Goal: Information Seeking & Learning: Understand process/instructions

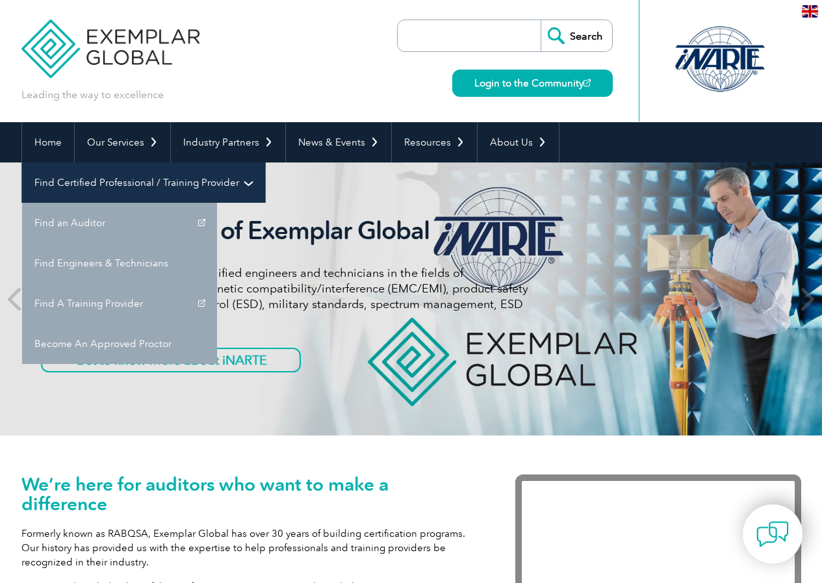
click at [265, 163] on link "Find Certified Professional / Training Provider" at bounding box center [143, 183] width 243 height 40
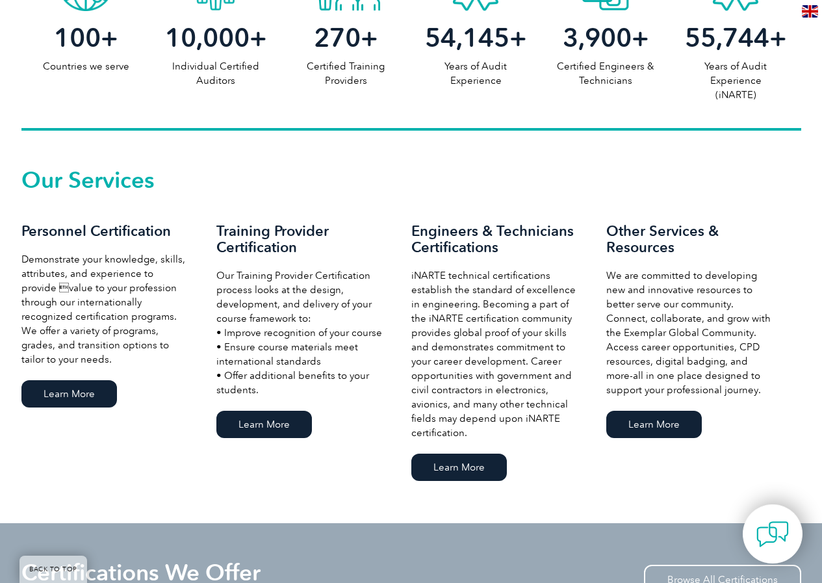
scroll to position [650, 0]
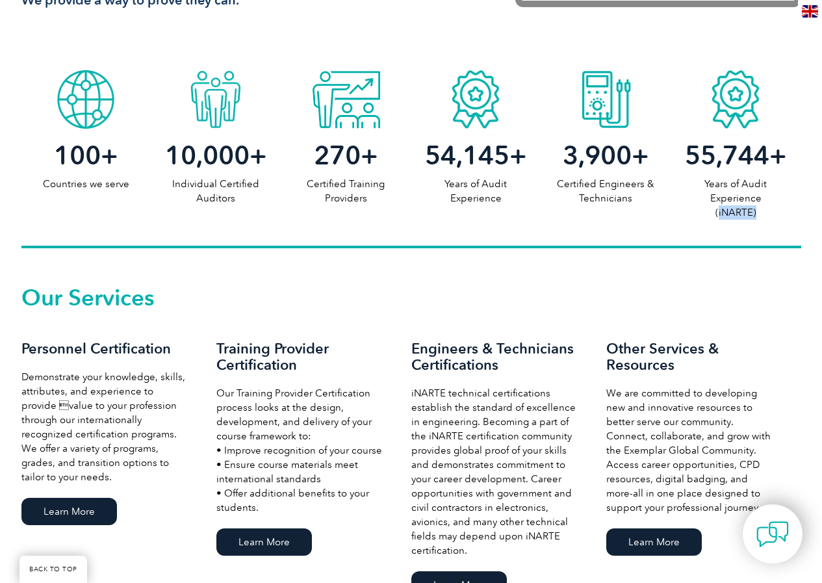
drag, startPoint x: 759, startPoint y: 211, endPoint x: 720, endPoint y: 213, distance: 38.4
click at [720, 213] on p "Years of Audit Experience (iNARTE)" at bounding box center [736, 198] width 130 height 43
copy p "iNARTE)"
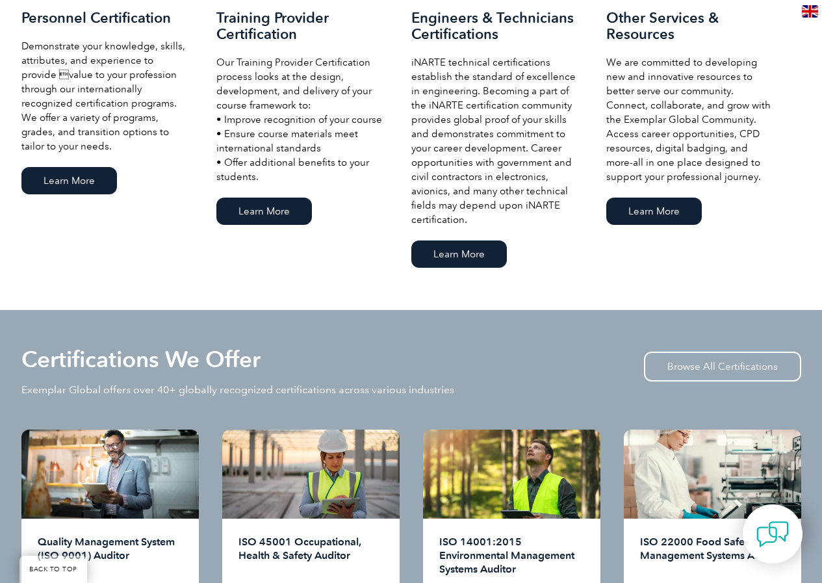
scroll to position [910, 0]
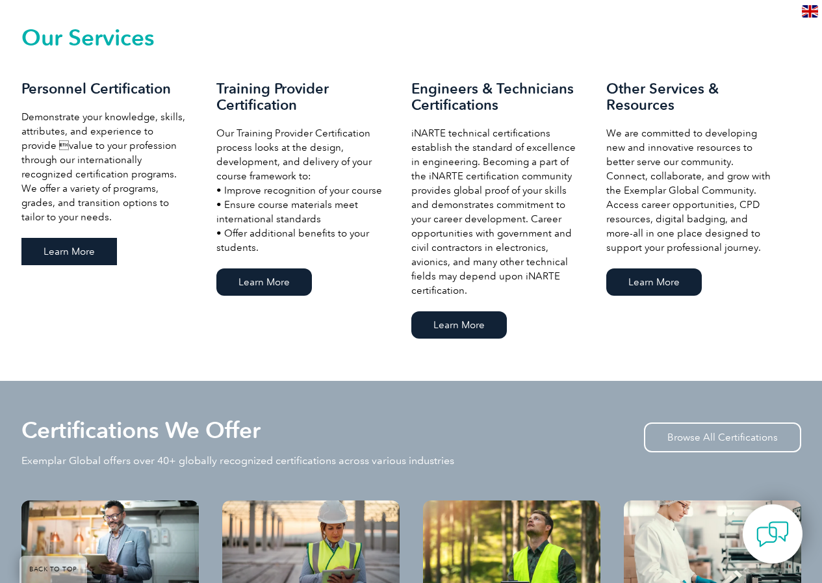
click at [83, 244] on link "Learn More" at bounding box center [69, 251] width 96 height 27
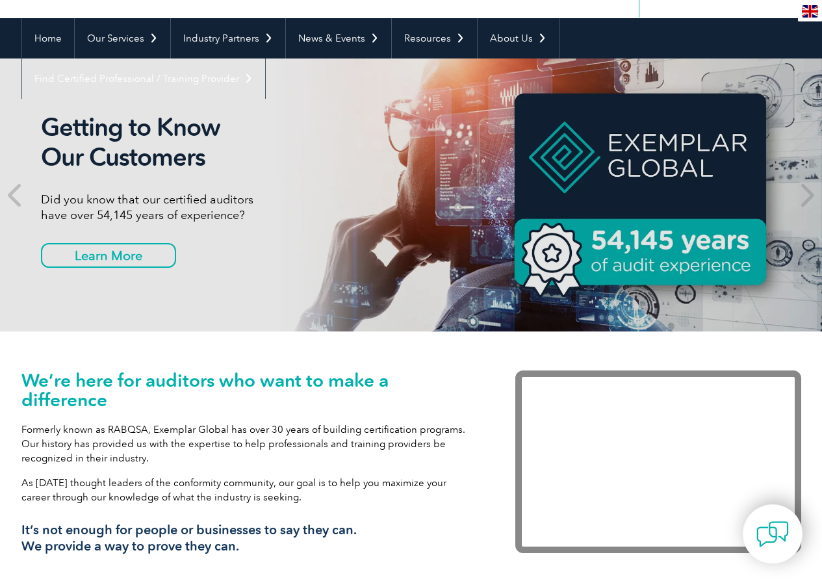
scroll to position [30, 0]
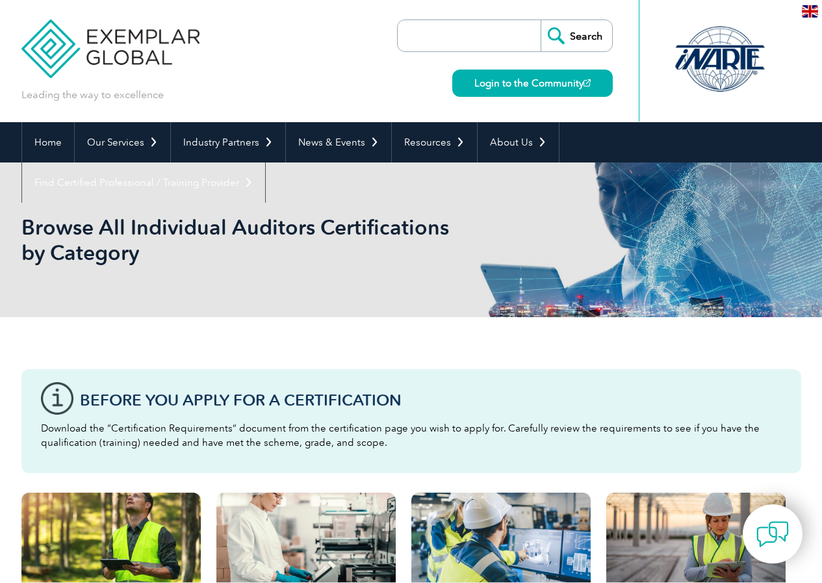
click at [177, 432] on p "Download the “Certification Requirements” document from the certification page …" at bounding box center [411, 435] width 741 height 29
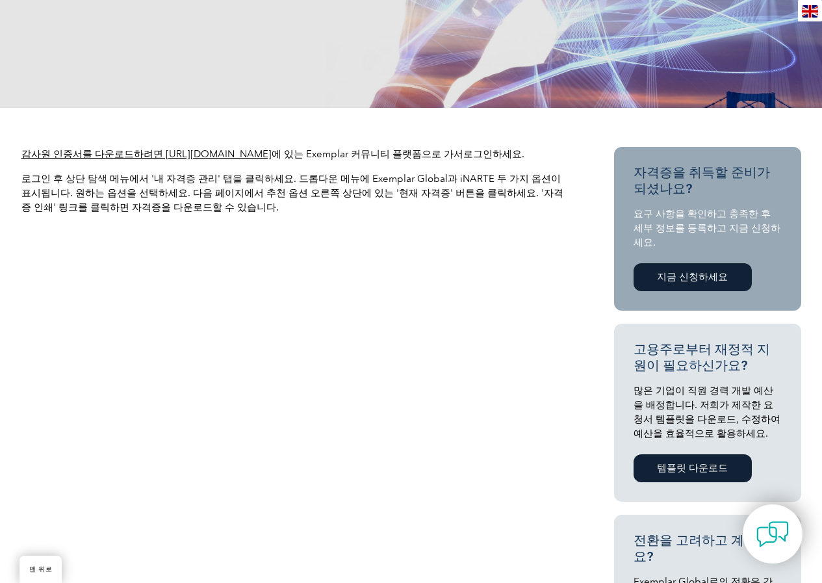
scroll to position [334, 0]
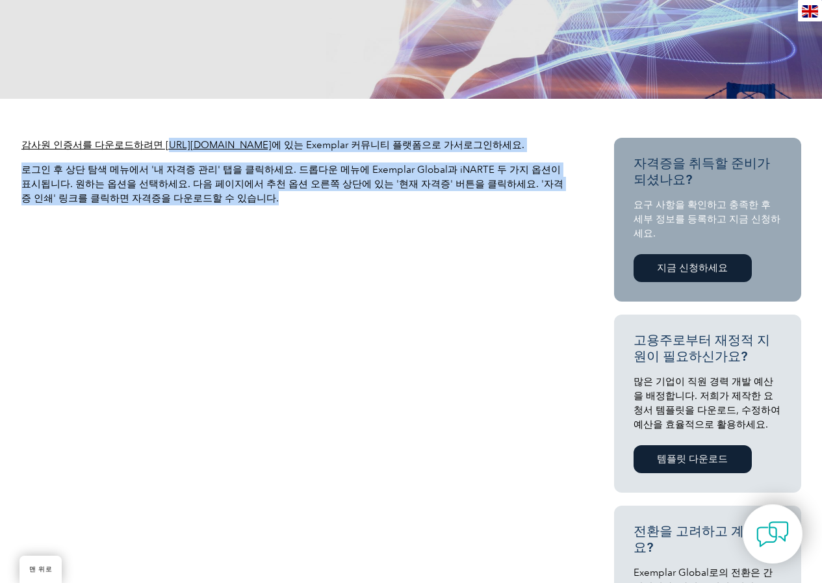
drag, startPoint x: 280, startPoint y: 223, endPoint x: 184, endPoint y: 155, distance: 117.4
click at [176, 154] on div "감사원 인증서를 다운로드하려면 https://community.exemplarglobal.org/ 에 있는 Exemplar 커뮤니티 플랫폼으로…" at bounding box center [294, 177] width 546 height 78
click at [205, 151] on font "감사원 인증서를 다운로드하려면 https://community.exemplarglobal.org/" at bounding box center [146, 145] width 250 height 12
click at [220, 205] on p "로그인 후 상단 탐색 메뉴에서 '내 자격증 관리' 탭을 클릭하세요. 드롭다운 메뉴에 Exemplar Global과 iNARTE 두 가지 옵션이…" at bounding box center [294, 184] width 546 height 43
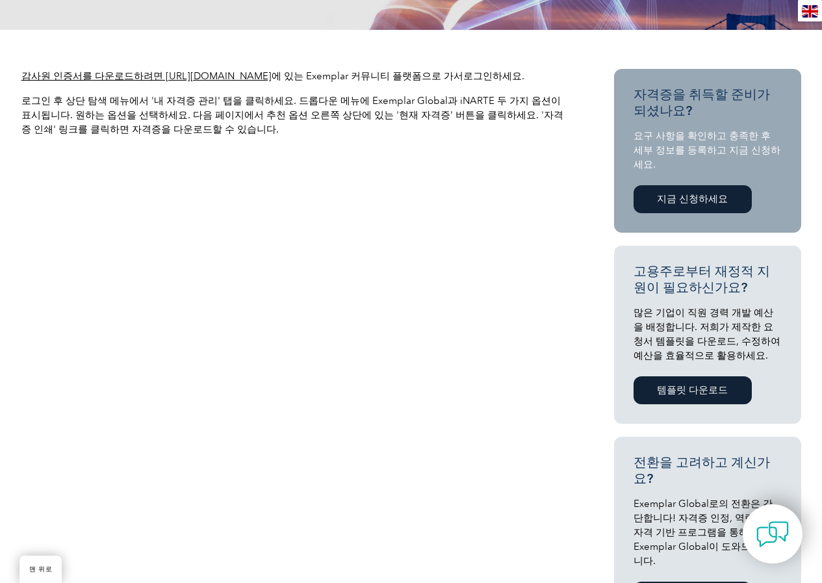
scroll to position [529, 0]
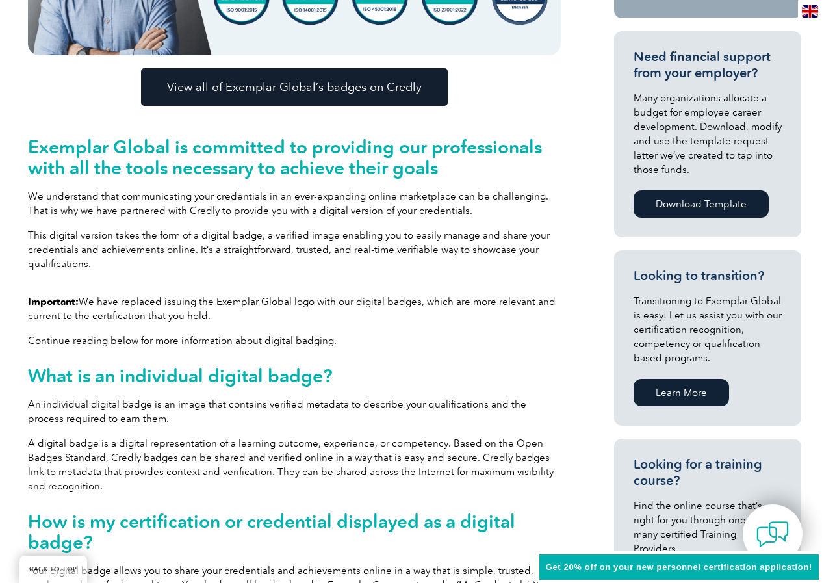
scroll to position [181, 0]
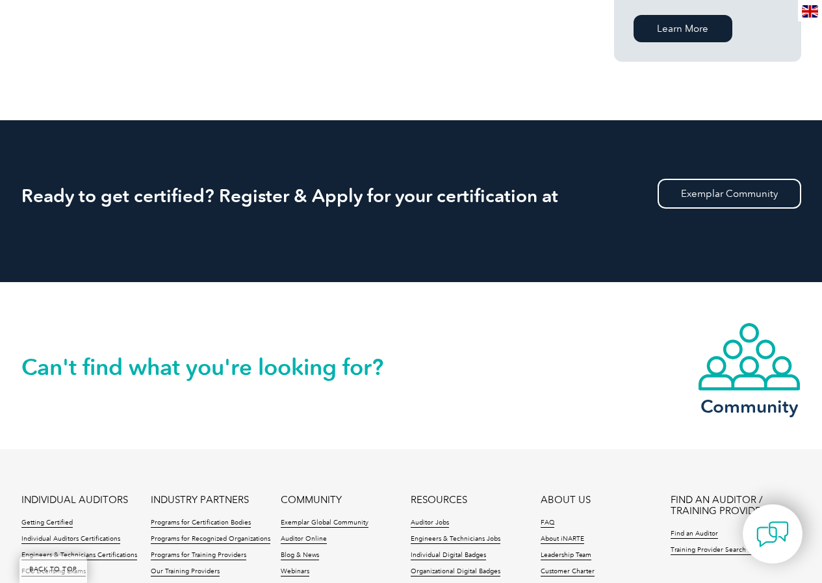
scroll to position [1170, 0]
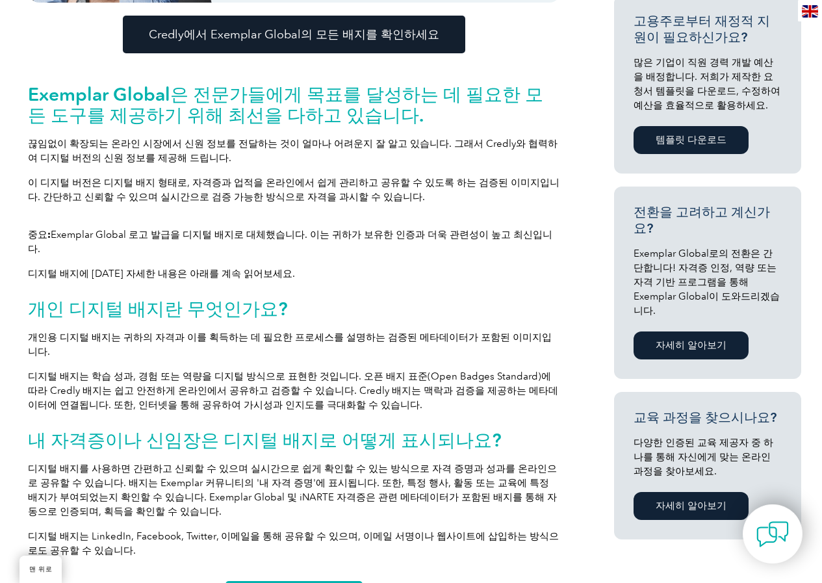
scroll to position [585, 0]
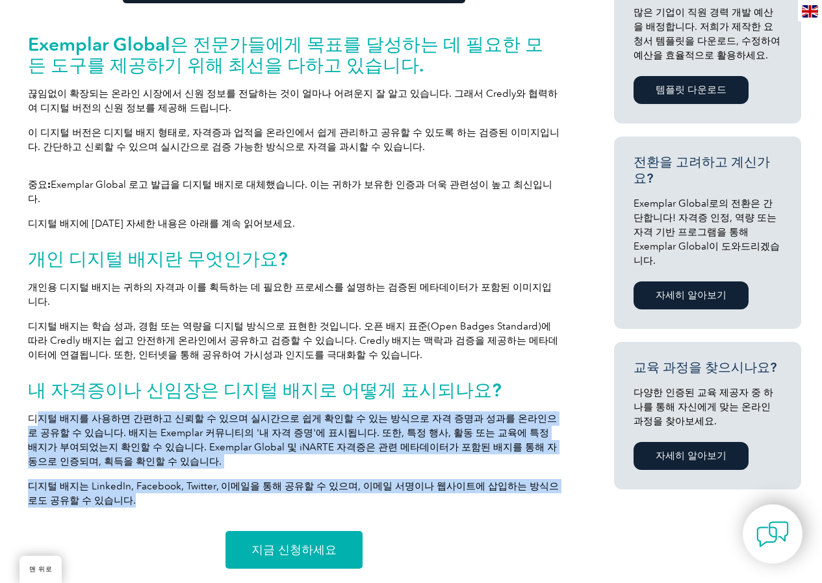
drag, startPoint x: 73, startPoint y: 402, endPoint x: 360, endPoint y: 471, distance: 294.4
click at [360, 471] on div "중요: Exemplar Global 로고 발급을 디지털 배지로 대체했습니다. 이는 귀하가 보유한 인증과 더욱 관련성이 높고 최신입니다. 디지털…" at bounding box center [294, 347] width 533 height 341
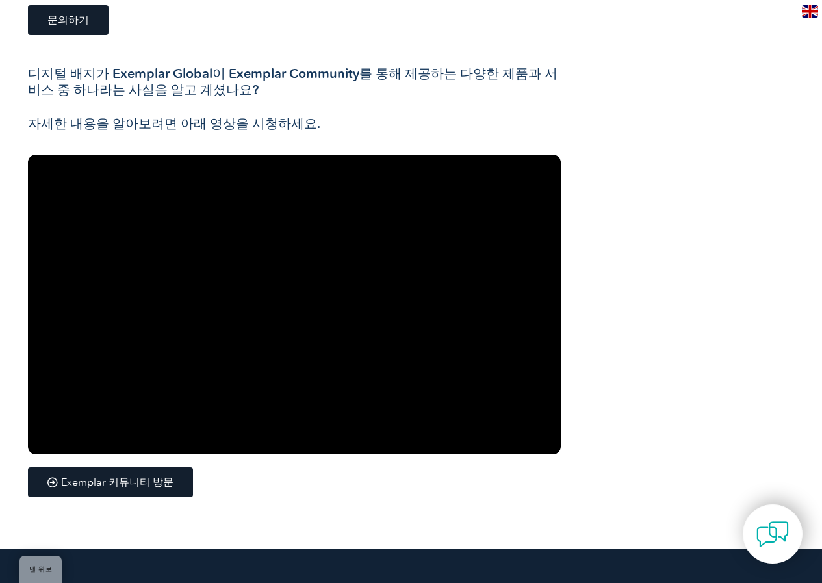
scroll to position [1755, 0]
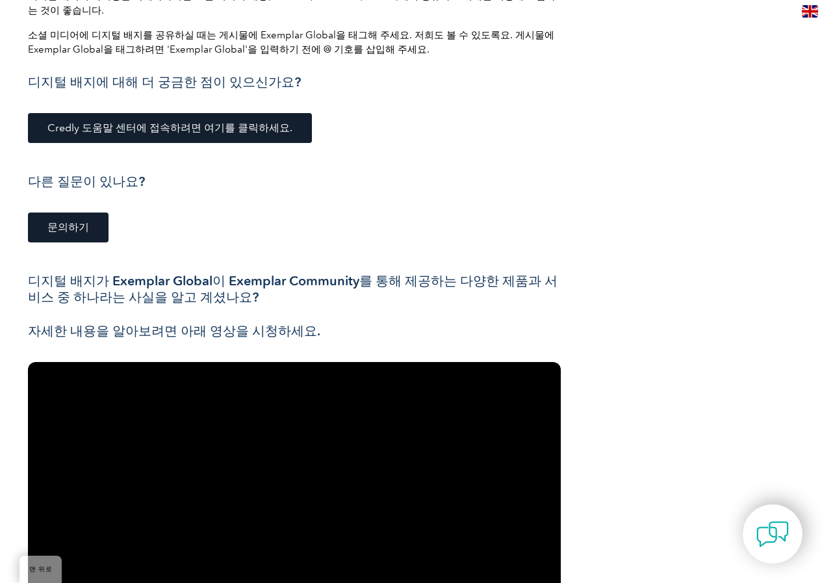
click at [77, 221] on font "문의하기" at bounding box center [68, 227] width 42 height 12
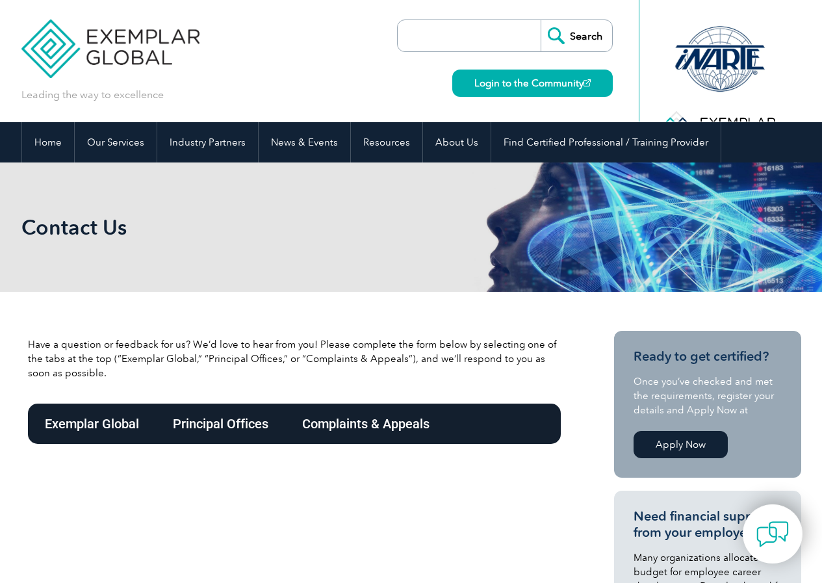
scroll to position [172, 0]
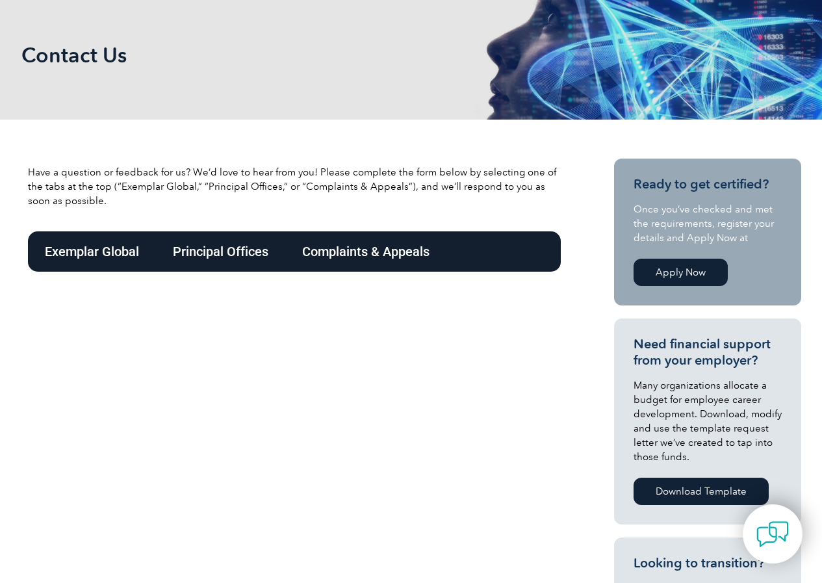
click at [83, 257] on div "Exemplar Global" at bounding box center [92, 251] width 128 height 40
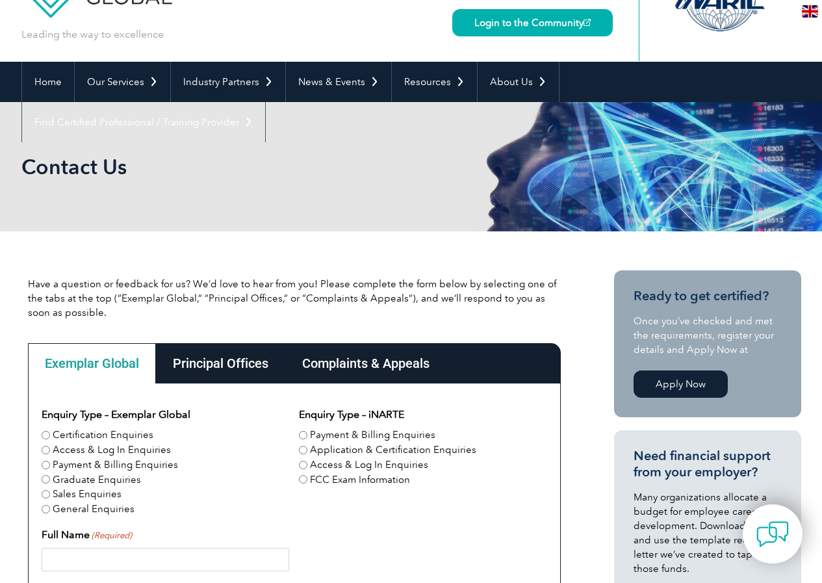
scroll to position [0, 0]
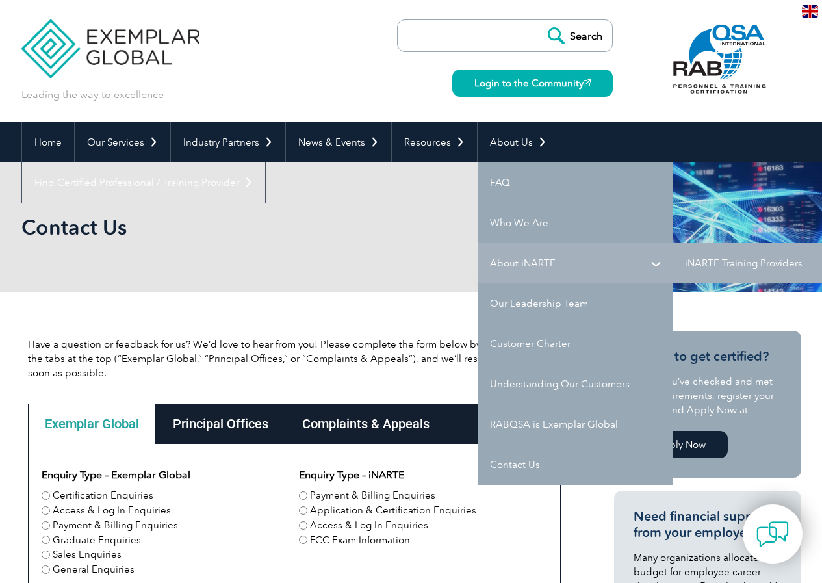
click at [521, 266] on link "About iNARTE" at bounding box center [575, 263] width 195 height 40
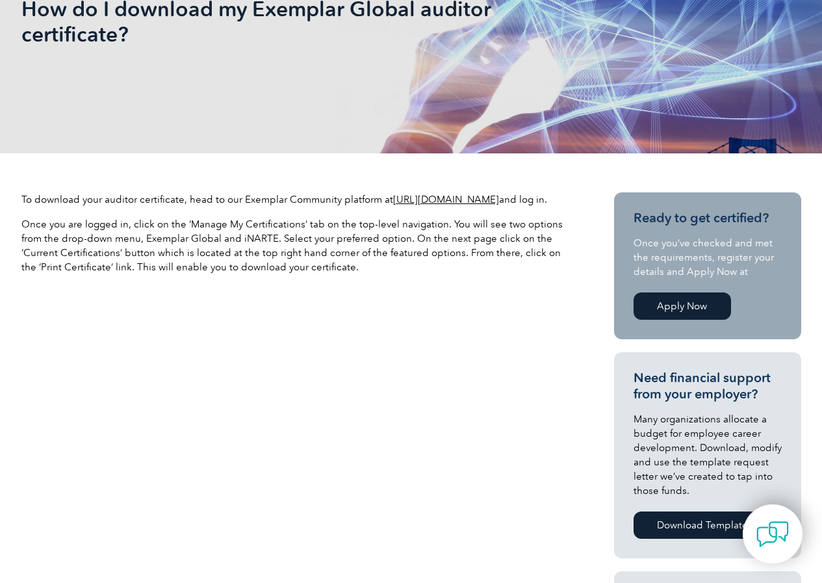
scroll to position [325, 0]
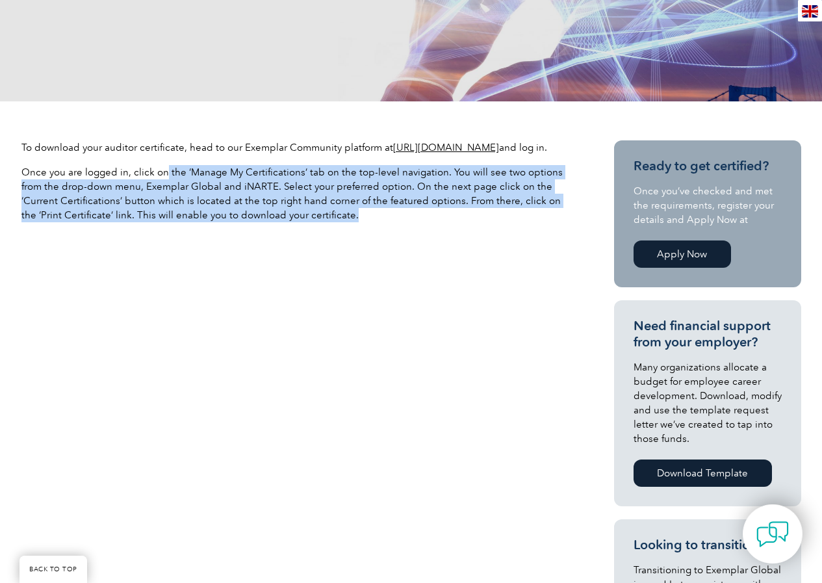
drag, startPoint x: 164, startPoint y: 193, endPoint x: 379, endPoint y: 228, distance: 217.3
click at [379, 222] on p "Once you are logged in, click on the ‘Manage My Certifications’ tab on the top-…" at bounding box center [294, 193] width 546 height 57
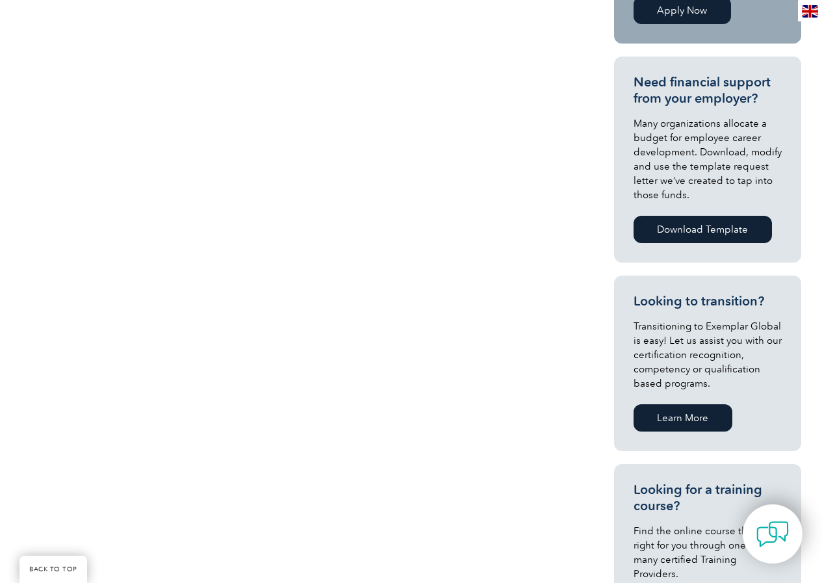
scroll to position [260, 0]
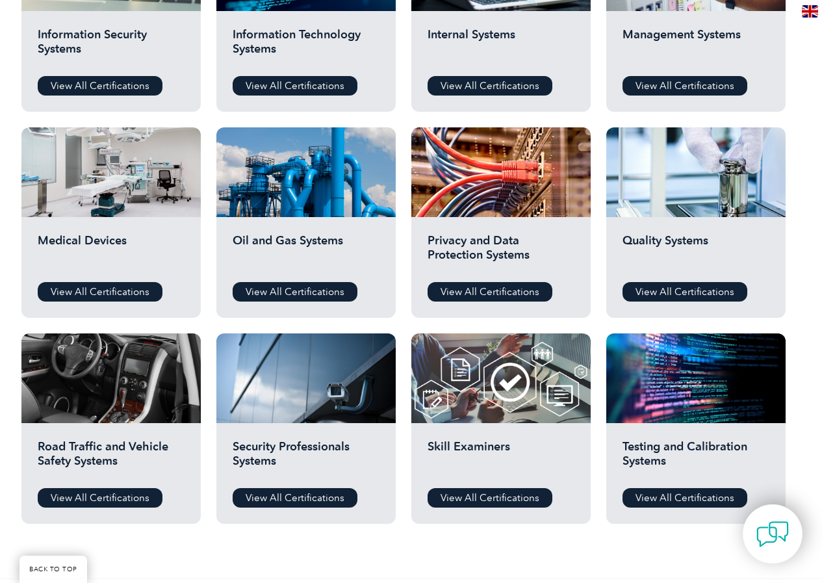
scroll to position [780, 0]
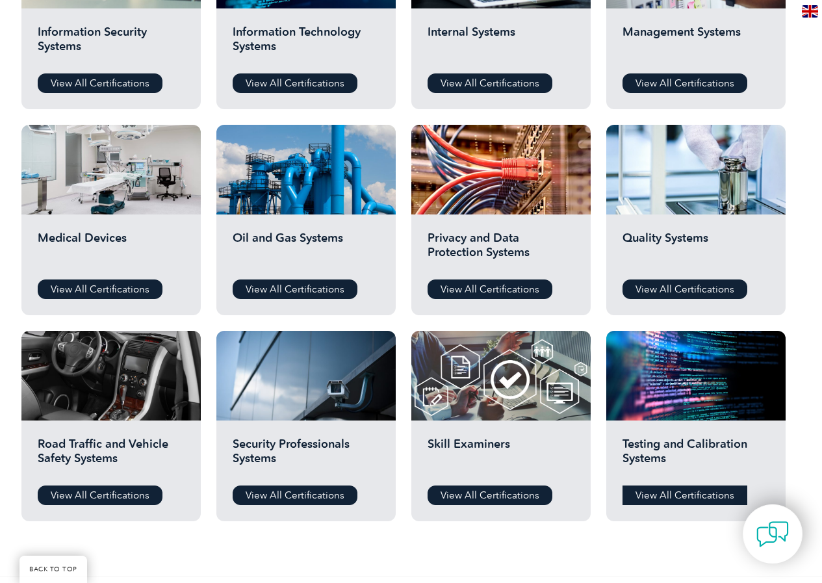
click at [651, 491] on link "View All Certifications" at bounding box center [685, 496] width 125 height 20
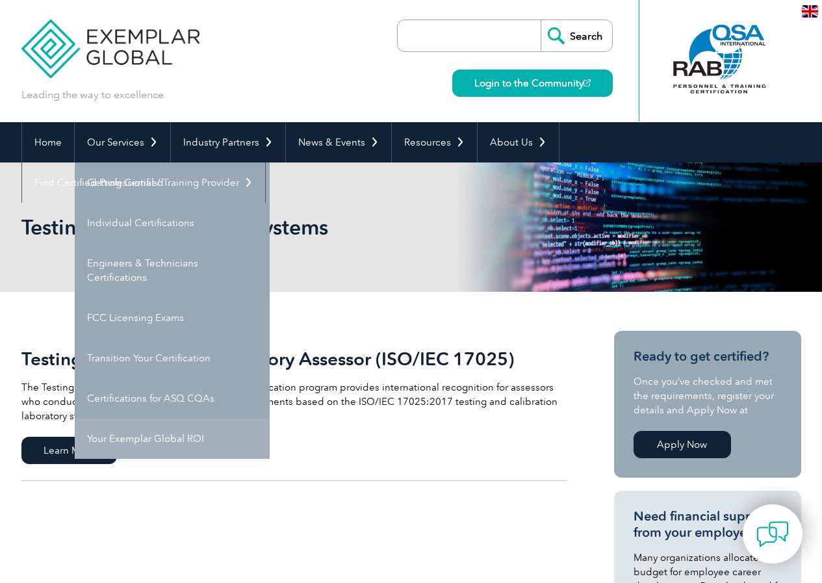
click at [109, 437] on link "Your Exemplar Global ROI" at bounding box center [172, 439] width 195 height 40
